Goal: Task Accomplishment & Management: Use online tool/utility

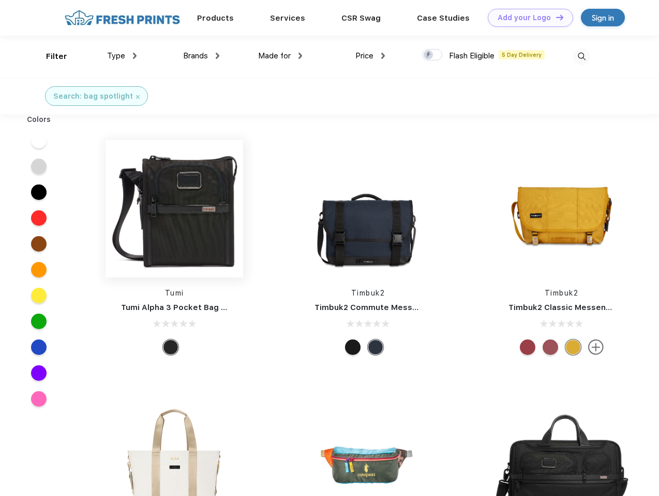
scroll to position [1, 0]
click at [526, 18] on link "Add your Logo Design Tool" at bounding box center [530, 18] width 85 height 18
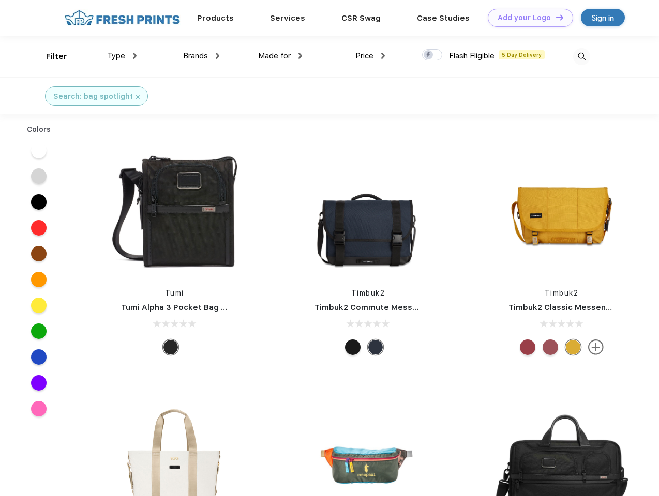
click at [0, 0] on div "Design Tool" at bounding box center [0, 0] width 0 height 0
click at [555, 17] on link "Add your Logo Design Tool" at bounding box center [530, 18] width 85 height 18
click at [50, 56] on div "Filter" at bounding box center [56, 57] width 21 height 12
click at [122, 56] on span "Type" at bounding box center [116, 55] width 18 height 9
click at [201, 56] on span "Brands" at bounding box center [195, 55] width 25 height 9
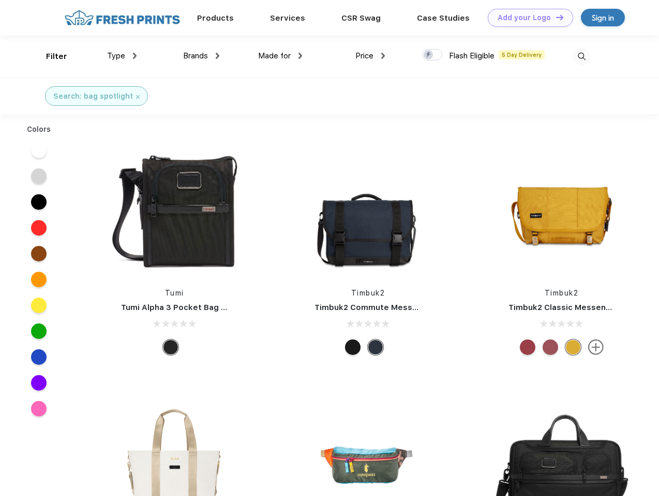
click at [280, 56] on span "Made for" at bounding box center [274, 55] width 33 height 9
click at [370, 56] on span "Price" at bounding box center [364, 55] width 18 height 9
click at [432, 55] on div at bounding box center [432, 54] width 20 height 11
click at [429, 55] on input "checkbox" at bounding box center [425, 52] width 7 height 7
click at [581, 56] on img at bounding box center [581, 56] width 17 height 17
